Goal: Task Accomplishment & Management: Manage account settings

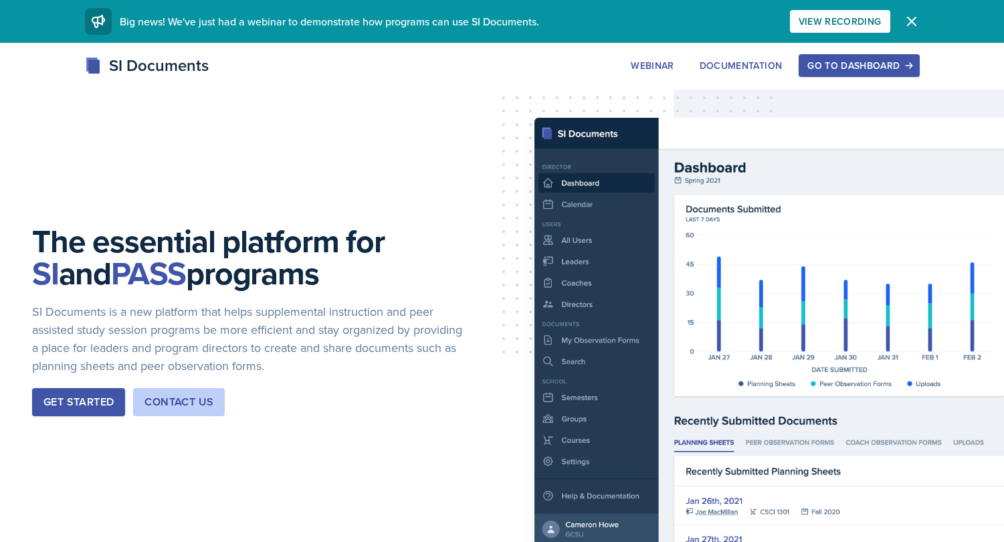
click at [848, 68] on div "Go to Dashboard" at bounding box center [858, 65] width 103 height 11
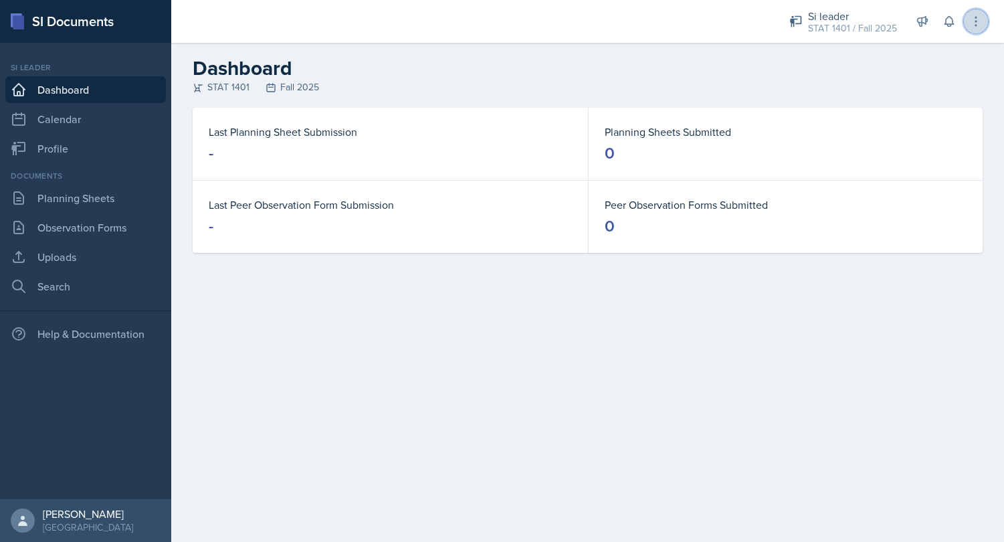
click at [979, 17] on icon at bounding box center [975, 21] width 13 height 13
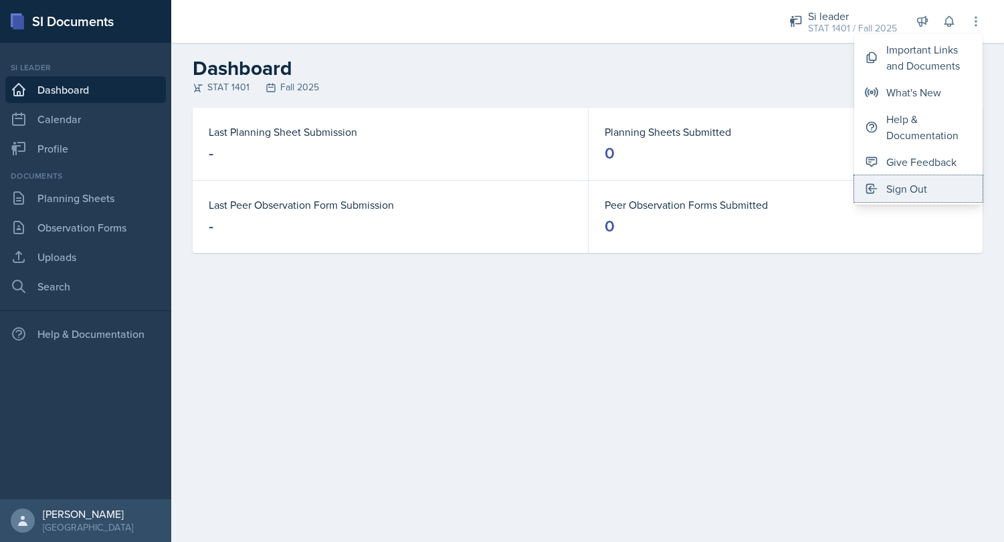
click at [927, 191] on button "Sign Out" at bounding box center [918, 188] width 128 height 27
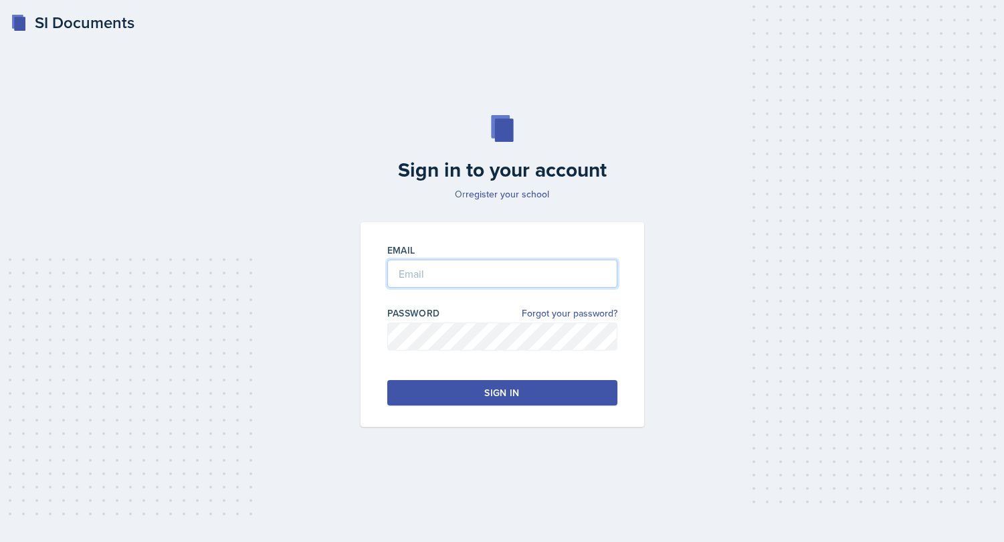
type input "brian.minter+gcsu@mintechsoftware.com"
click at [464, 396] on button "Sign in" at bounding box center [502, 392] width 230 height 25
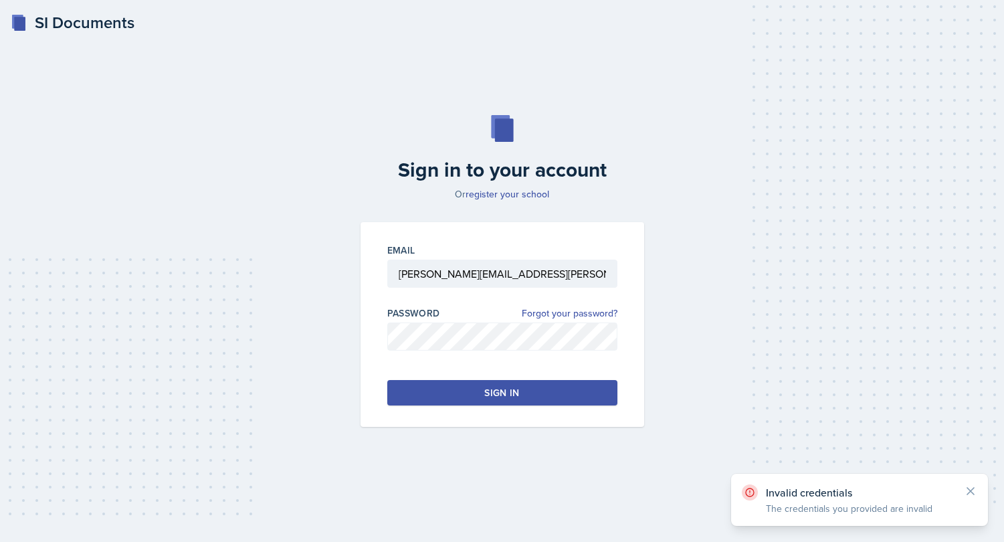
click at [464, 396] on button "Sign in" at bounding box center [502, 392] width 230 height 25
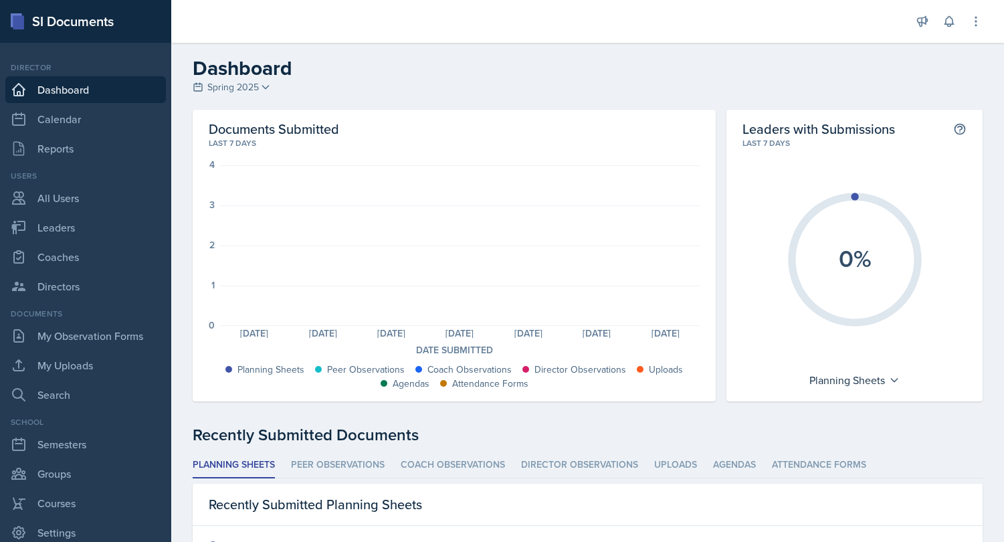
click at [380, 89] on div "Dashboard Spring 2025 Fall 2025 Spring 2025 Fall 2024 Spring 2024 Fall 2023 Spr…" at bounding box center [587, 76] width 832 height 40
click at [971, 21] on icon at bounding box center [975, 21] width 13 height 13
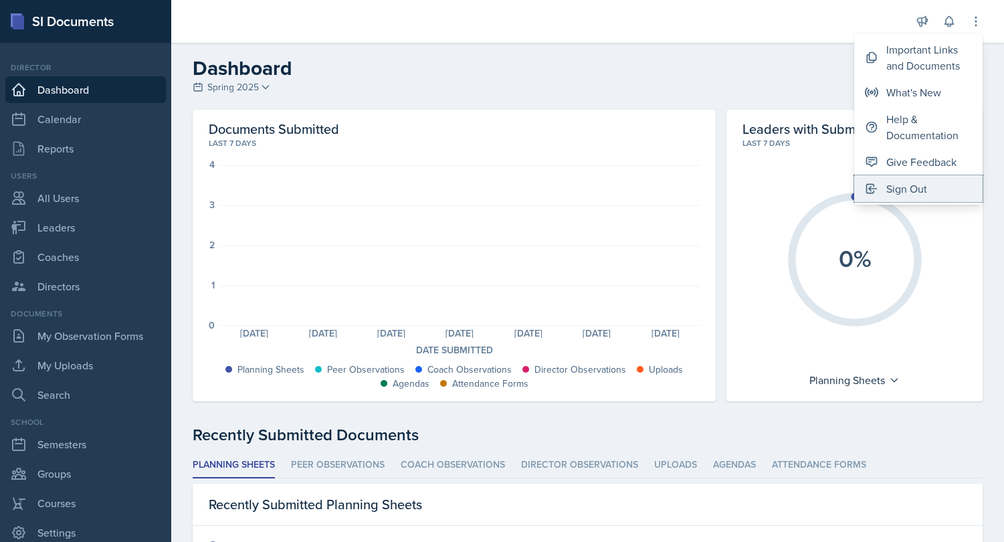
click at [905, 184] on div "Sign Out" at bounding box center [906, 189] width 41 height 16
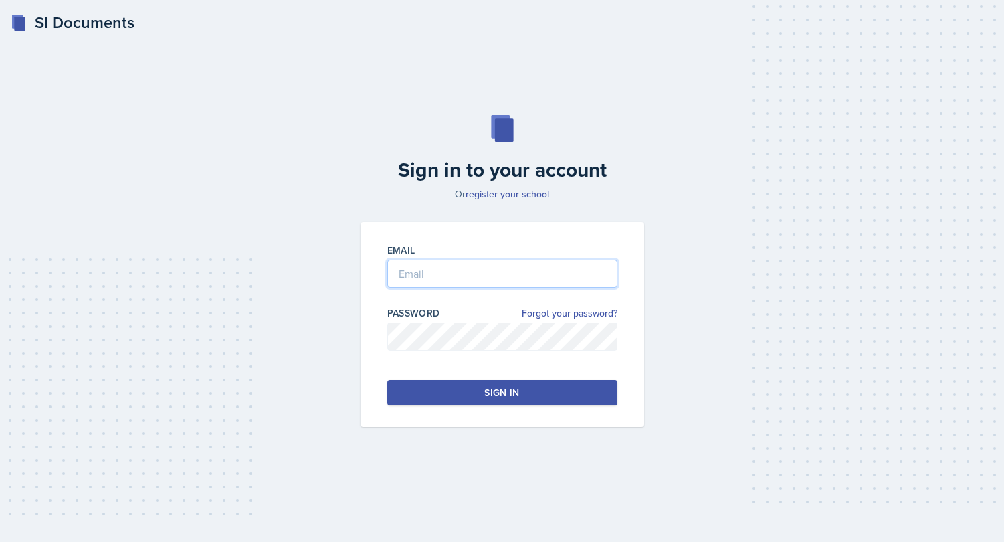
type input "brian.minter+gcsu@mintechsoftware.com"
click at [264, 465] on div "Sign in to your account Or register your school Email brian.minter+gcsu@mintech…" at bounding box center [501, 270] width 961 height 397
click at [447, 398] on button "Sign in" at bounding box center [502, 392] width 230 height 25
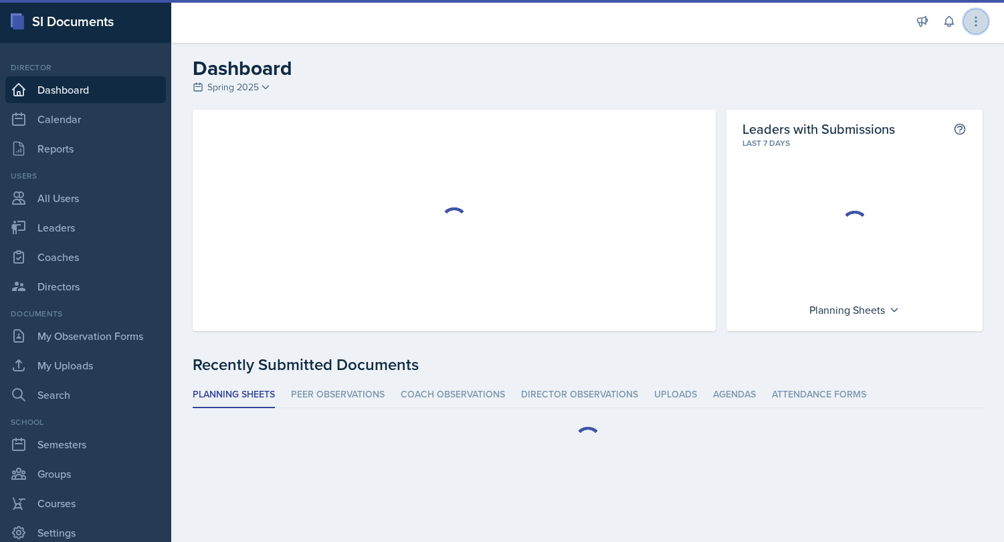
click at [979, 17] on icon at bounding box center [975, 21] width 13 height 13
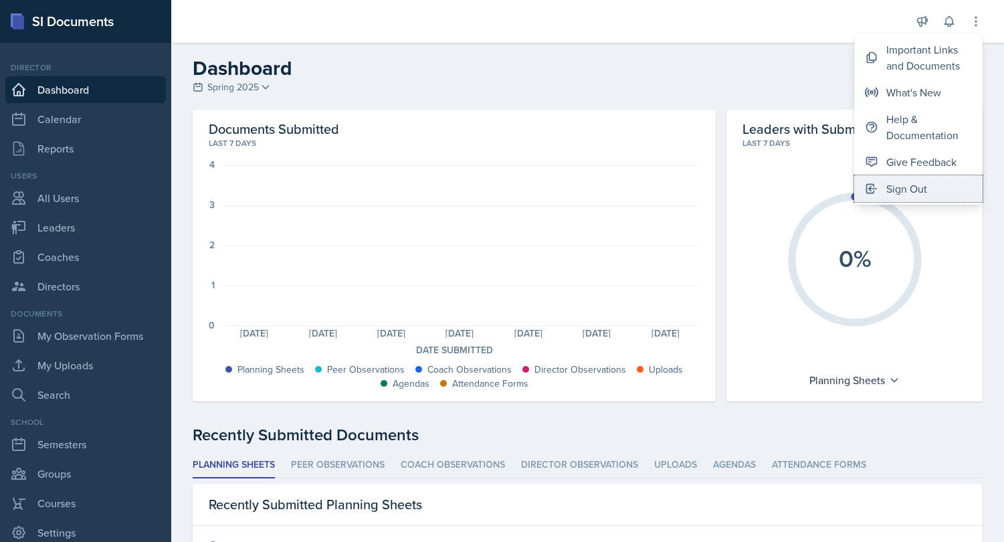
click at [911, 193] on div "Sign Out" at bounding box center [906, 189] width 41 height 16
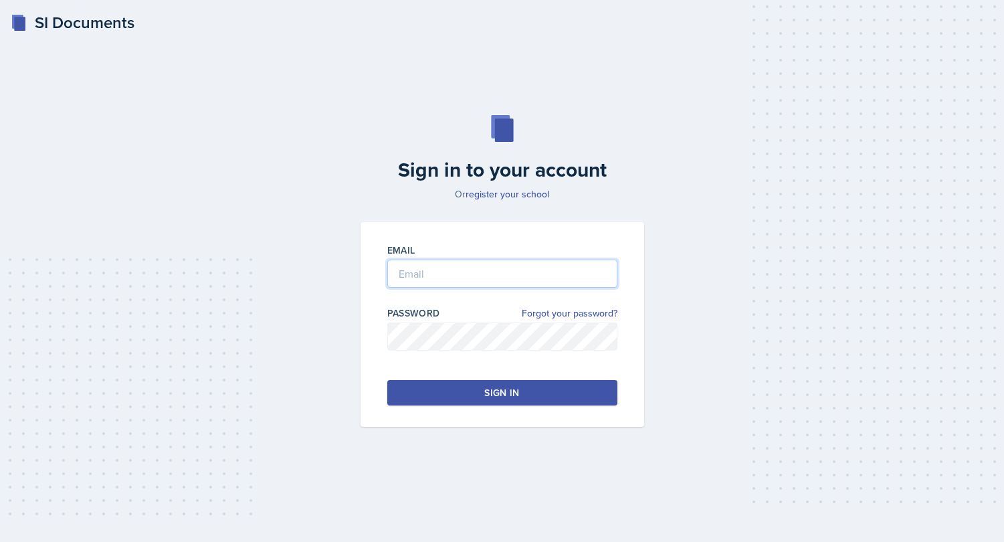
type input "brian.minter+gcsu@mintechsoftware.com"
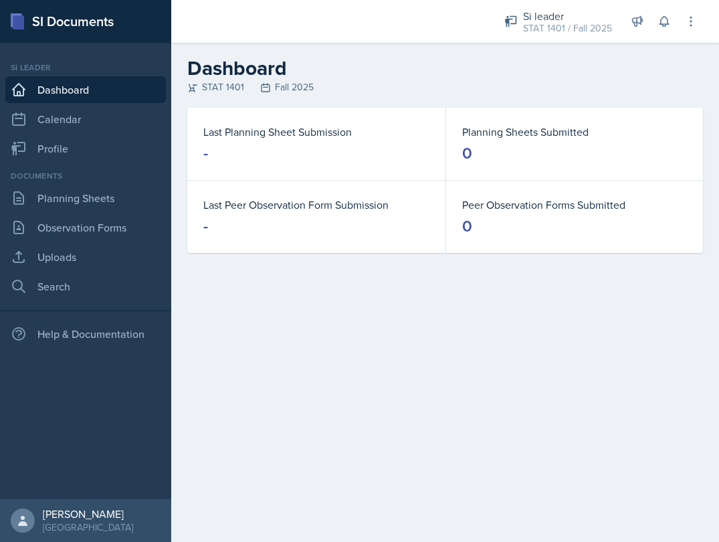
click at [410, 251] on div "Last Planning Sheet Submission - Planning Sheets Submitted 0 Last Peer Observat…" at bounding box center [445, 196] width 548 height 177
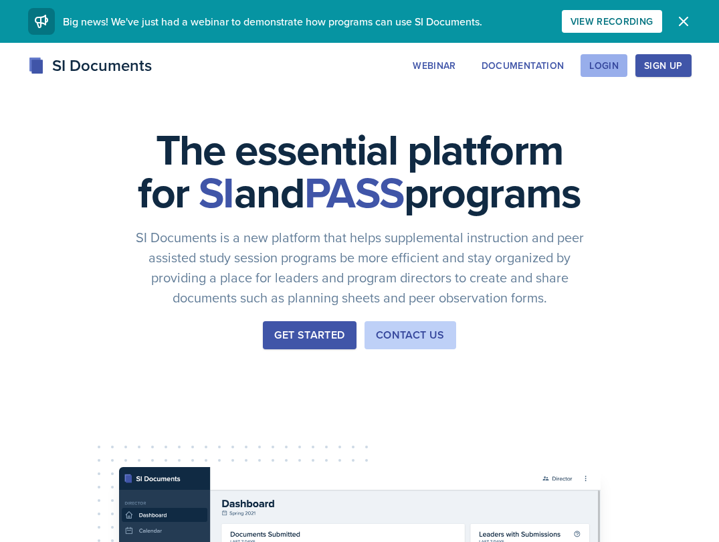
click at [608, 70] on div "Login" at bounding box center [603, 65] width 29 height 11
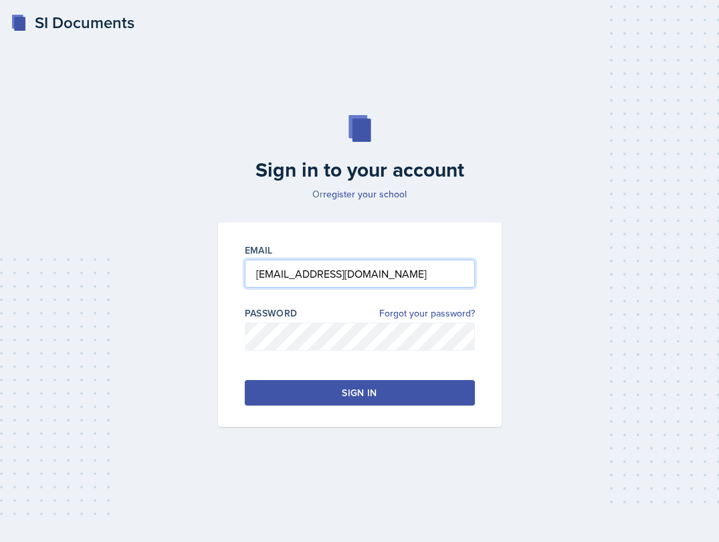
type input "[EMAIL_ADDRESS][DOMAIN_NAME]"
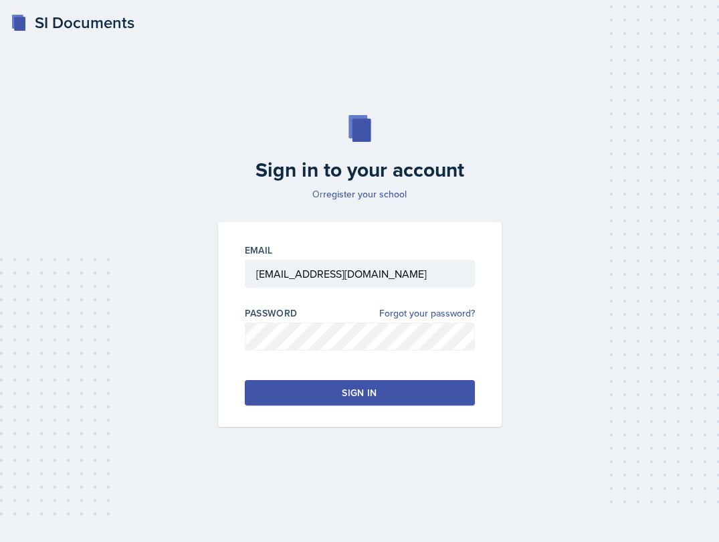
click at [394, 394] on button "Sign in" at bounding box center [360, 392] width 230 height 25
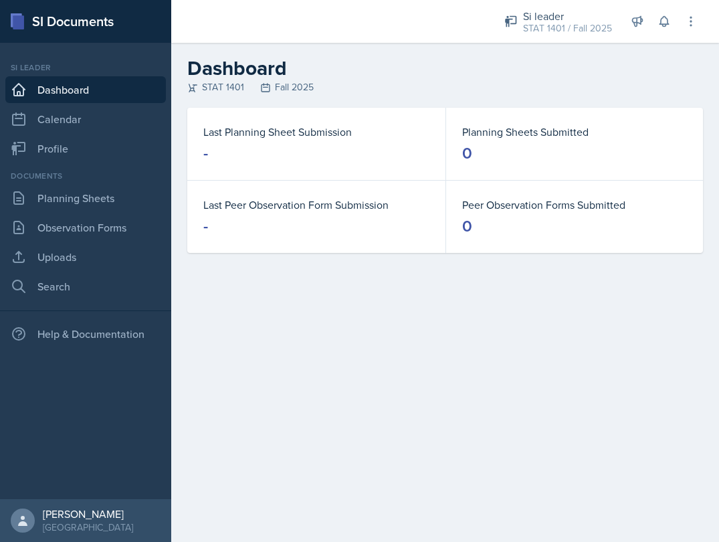
click at [394, 394] on main "Dashboard STAT 1401 Fall 2025 Last Planning Sheet Submission - Planning Sheets …" at bounding box center [445, 292] width 548 height 499
click at [698, 21] on button at bounding box center [691, 21] width 24 height 24
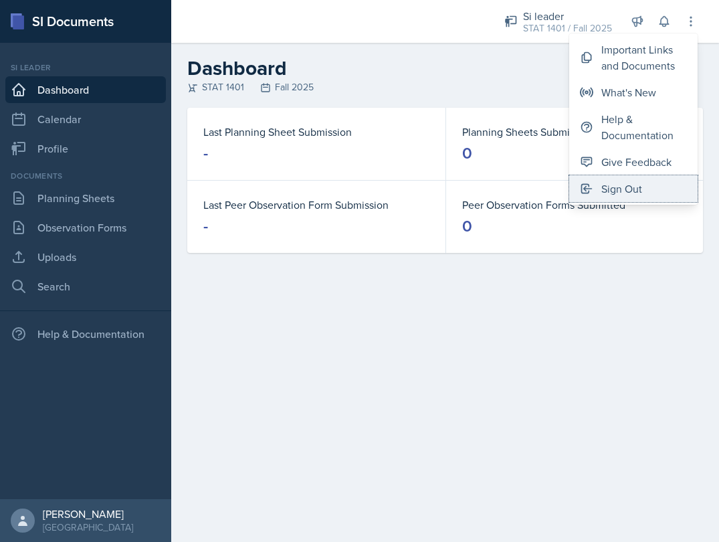
click at [653, 189] on button "Sign Out" at bounding box center [633, 188] width 128 height 27
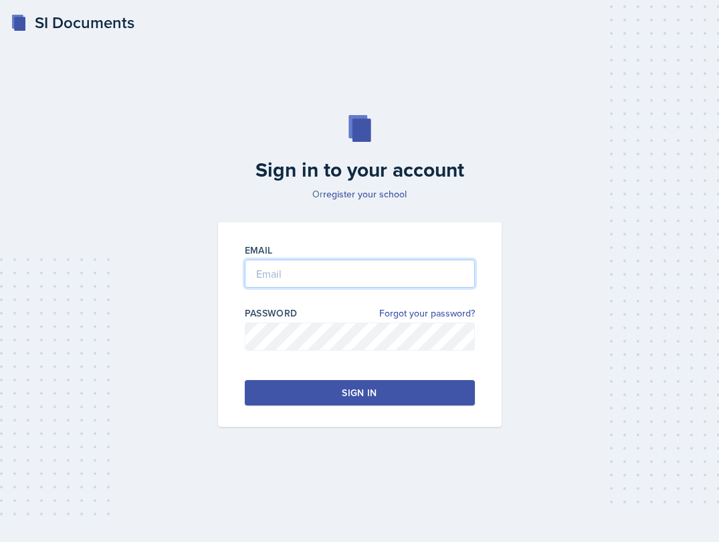
type input "[PERSON_NAME][EMAIL_ADDRESS][DOMAIN_NAME]"
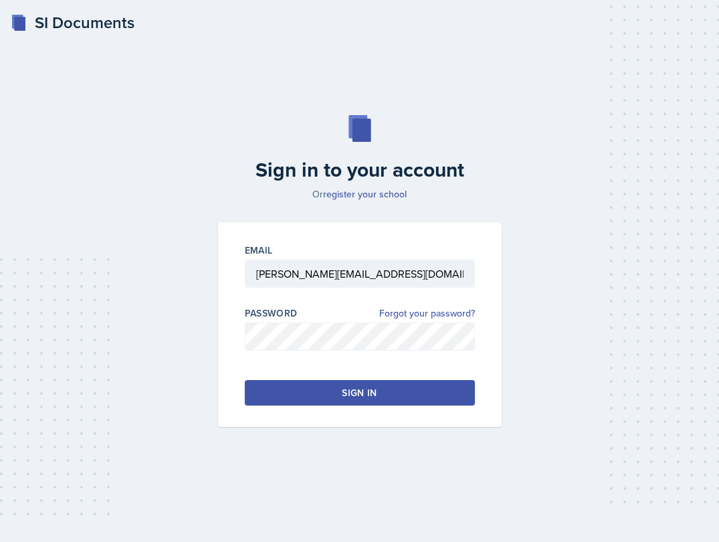
click at [170, 72] on div "Sign in to your account Or register your school Email [PERSON_NAME][EMAIL_ADDRE…" at bounding box center [359, 270] width 687 height 397
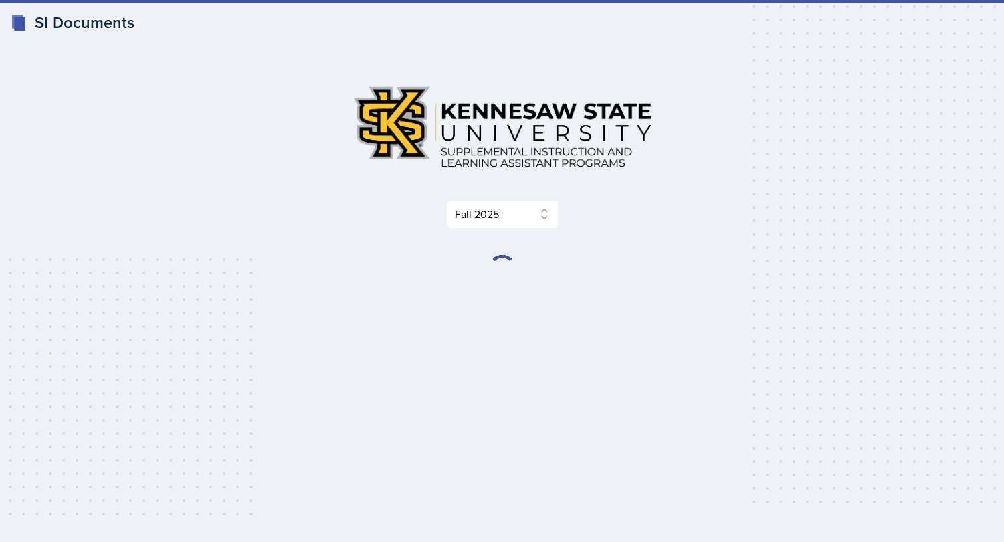
select select "2bed604d-1099-4043-b1bc-2365e8740244"
